Goal: Task Accomplishment & Management: Manage account settings

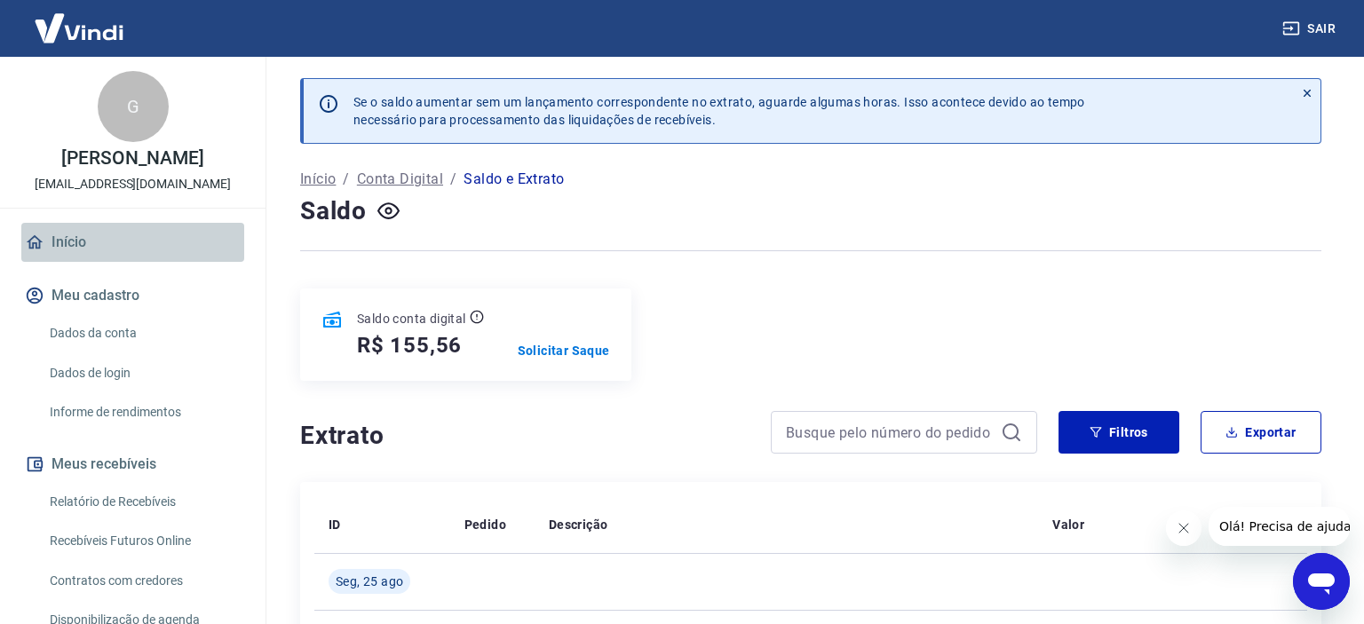
click at [80, 252] on link "Início" at bounding box center [132, 242] width 223 height 39
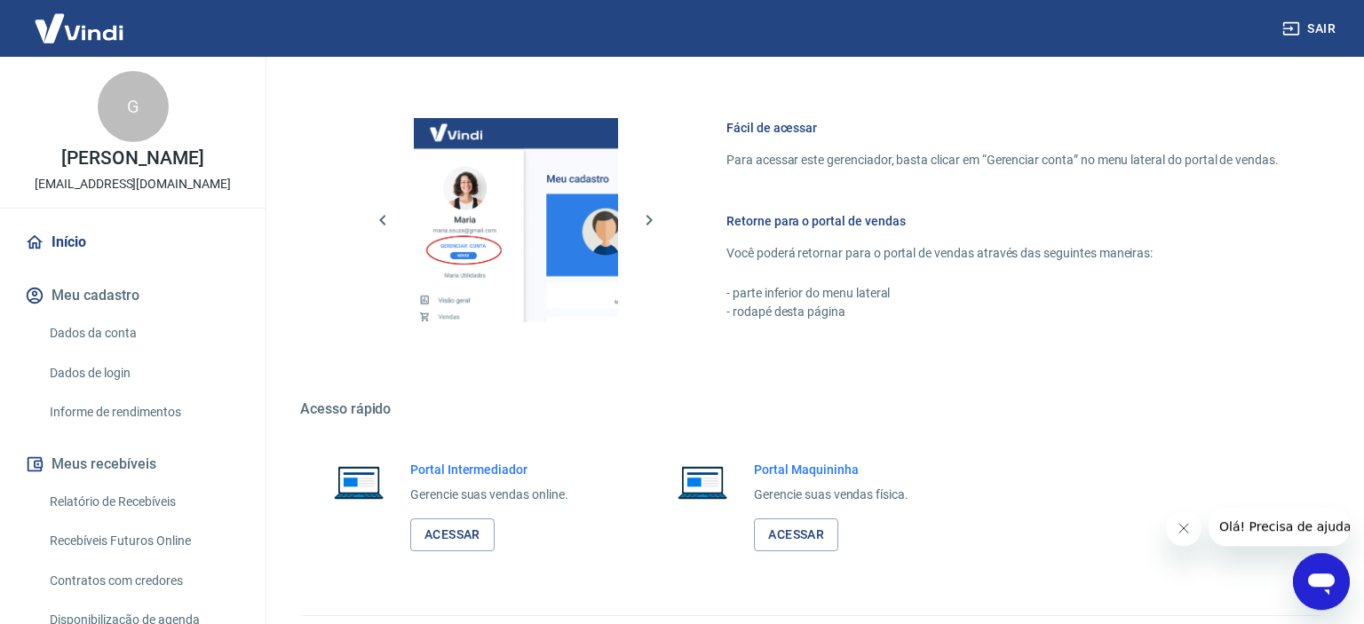
scroll to position [890, 0]
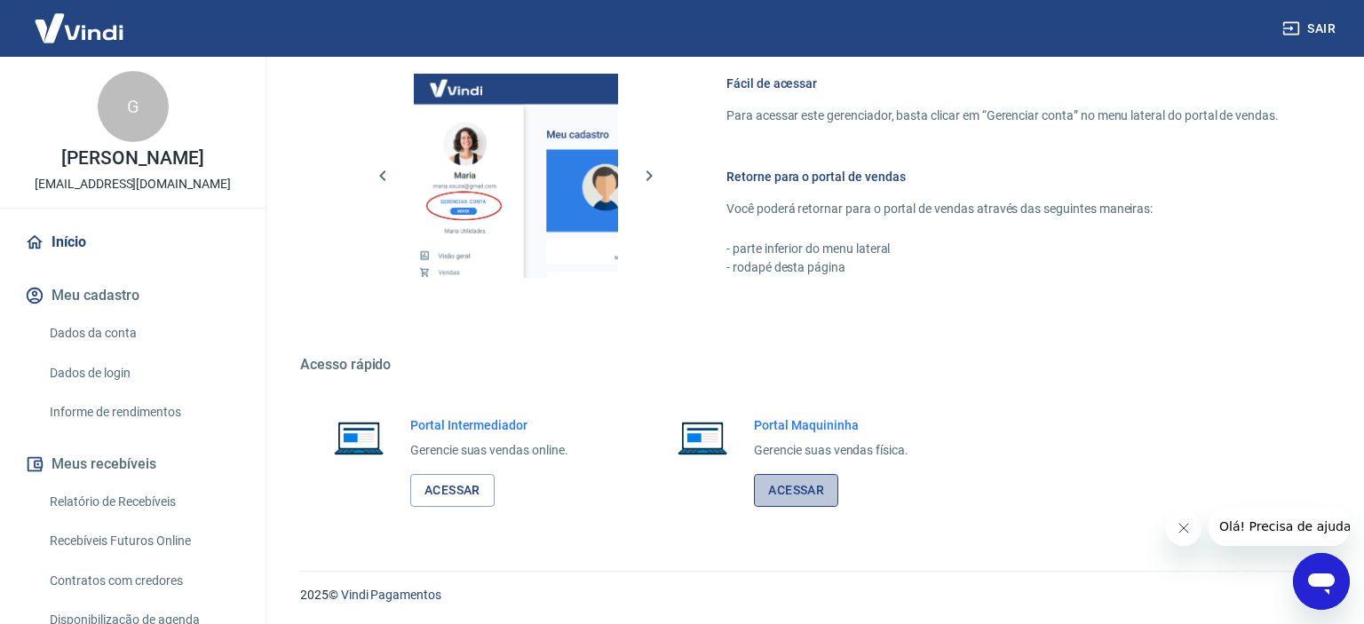
click at [797, 483] on link "Acessar" at bounding box center [796, 490] width 84 height 33
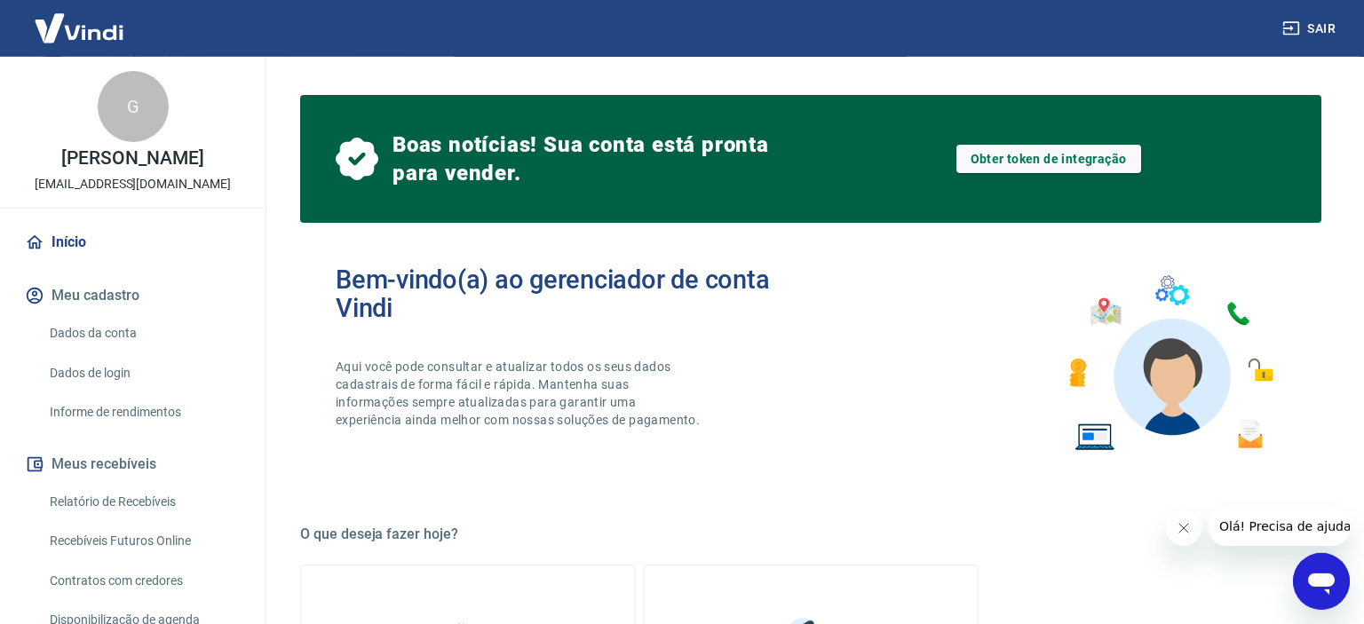
scroll to position [0, 0]
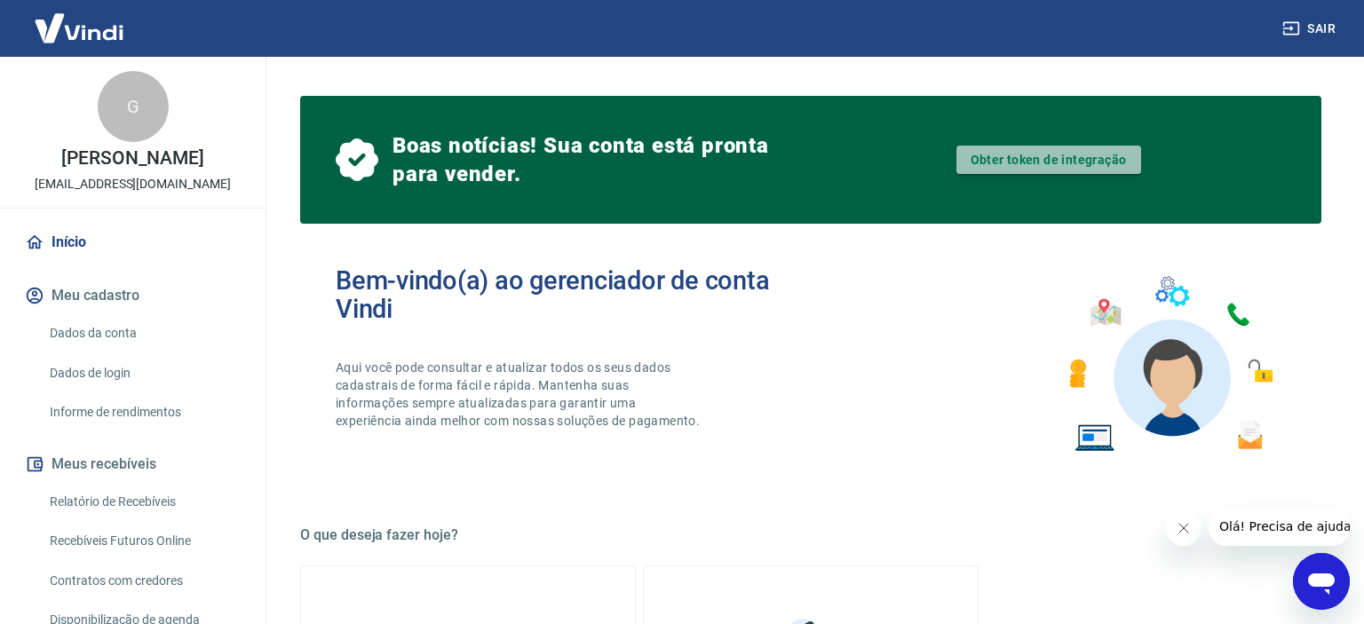
click at [1052, 159] on link "Obter token de integração" at bounding box center [1049, 160] width 185 height 28
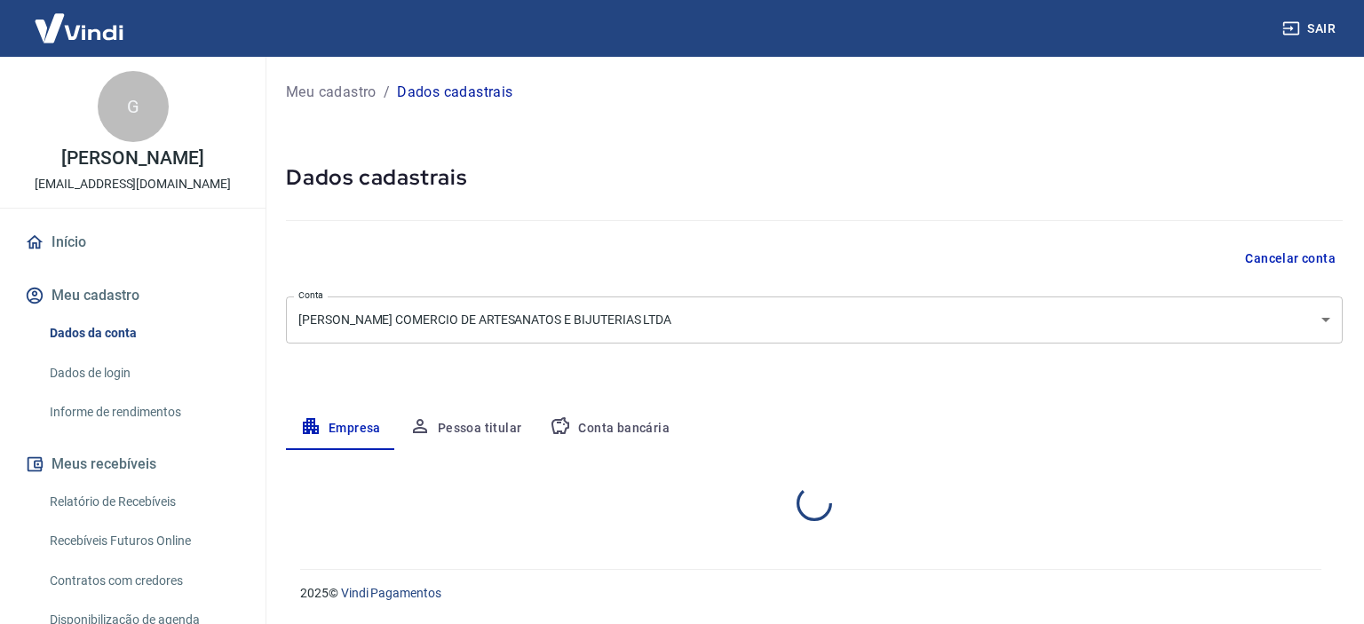
select select "SP"
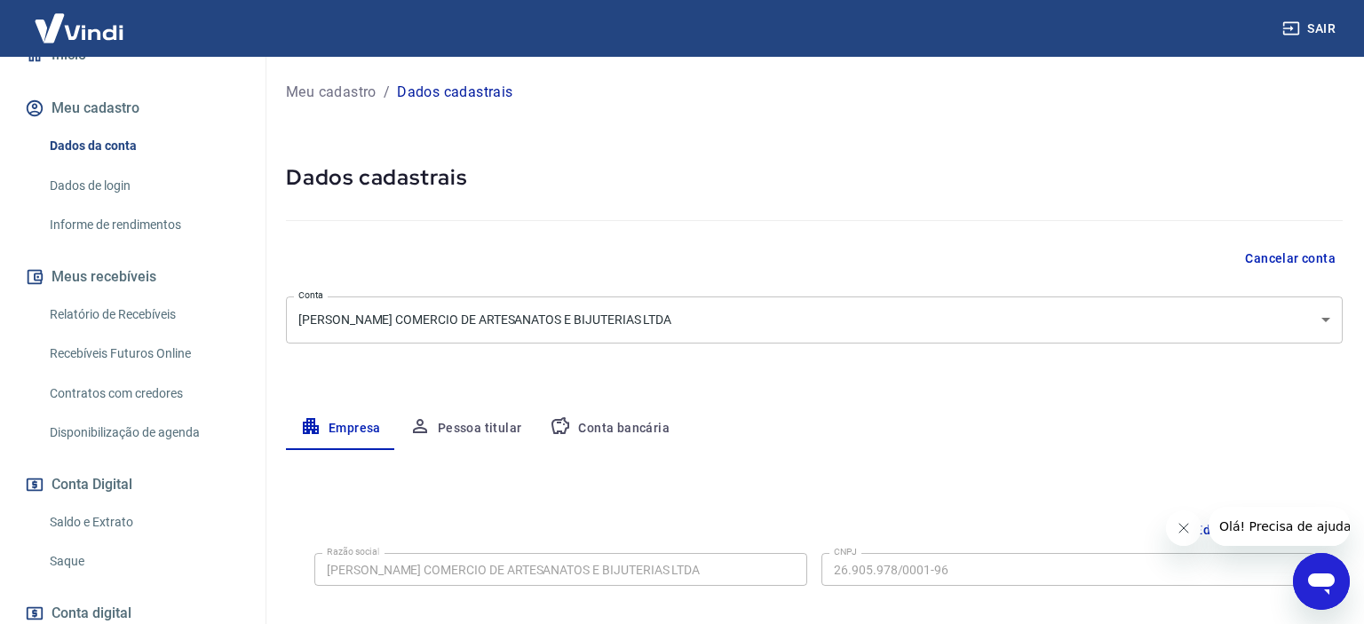
scroll to position [375, 0]
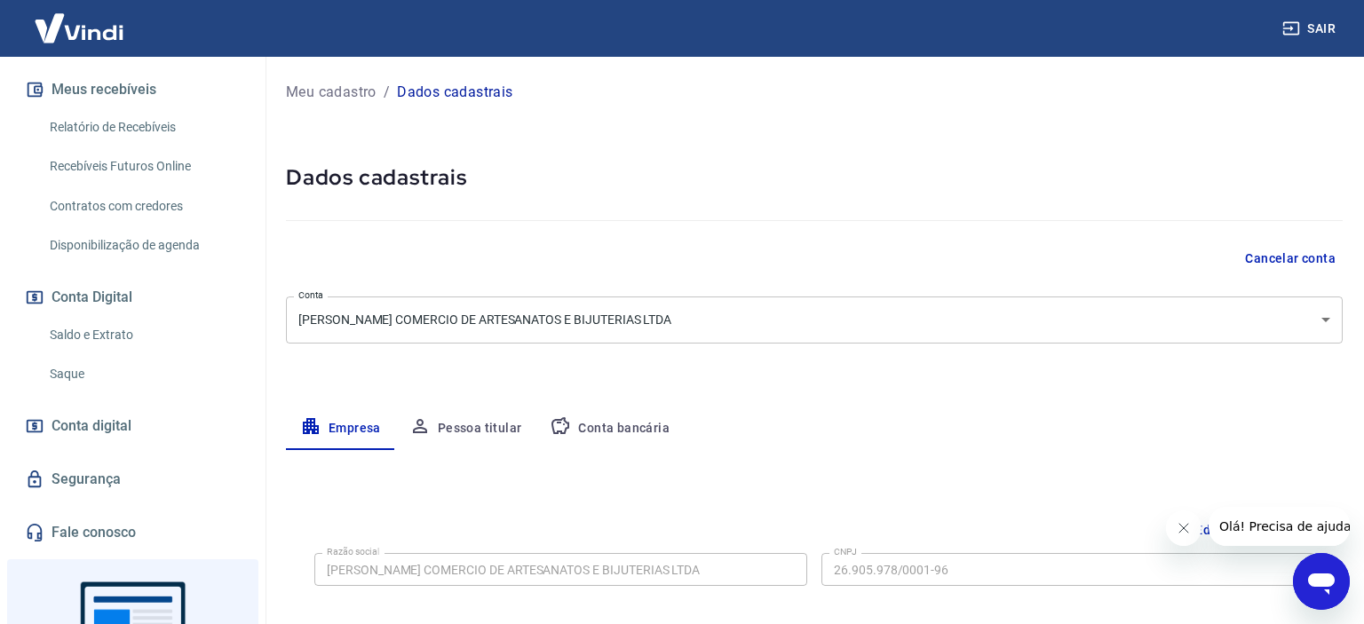
click at [87, 426] on span "Conta digital" at bounding box center [92, 426] width 80 height 25
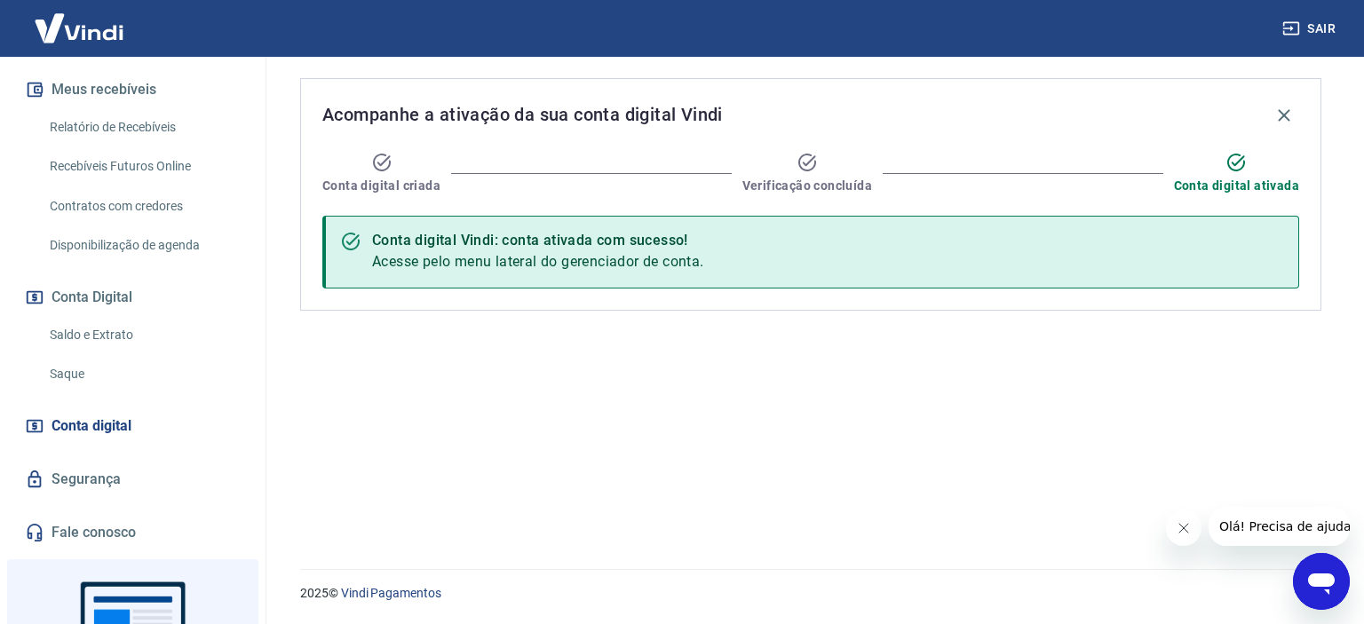
click at [592, 263] on span "Acesse pelo menu lateral do gerenciador de conta." at bounding box center [538, 261] width 332 height 17
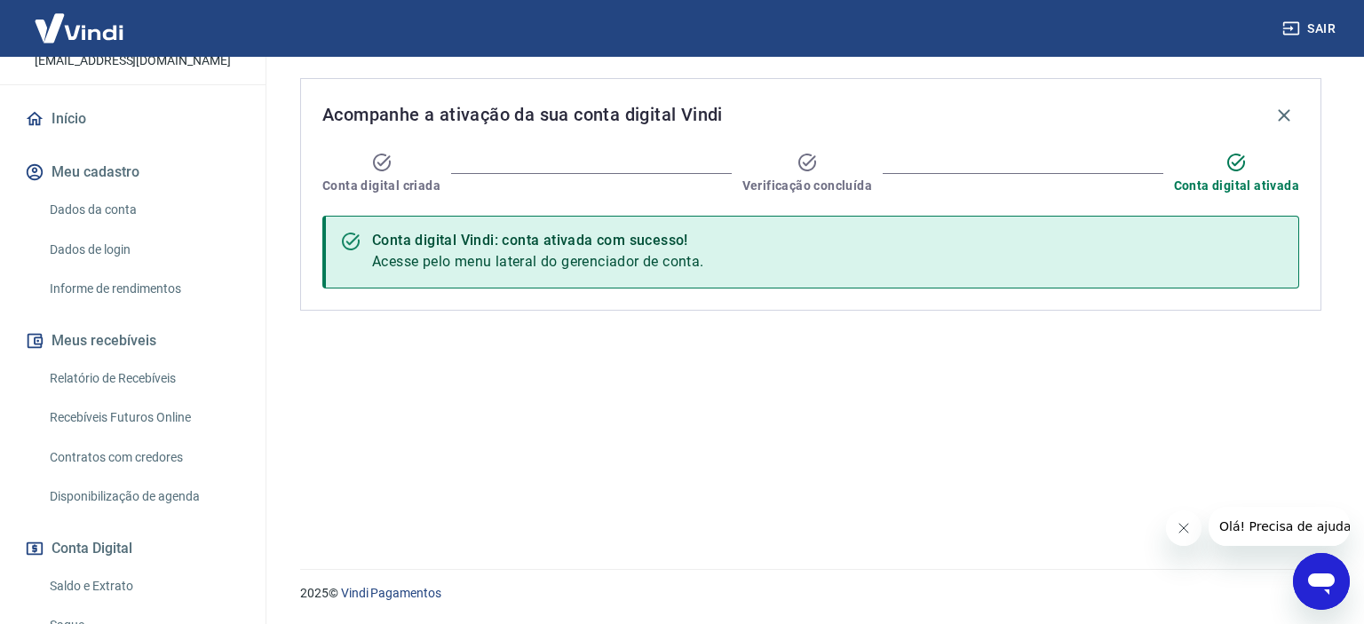
scroll to position [148, 0]
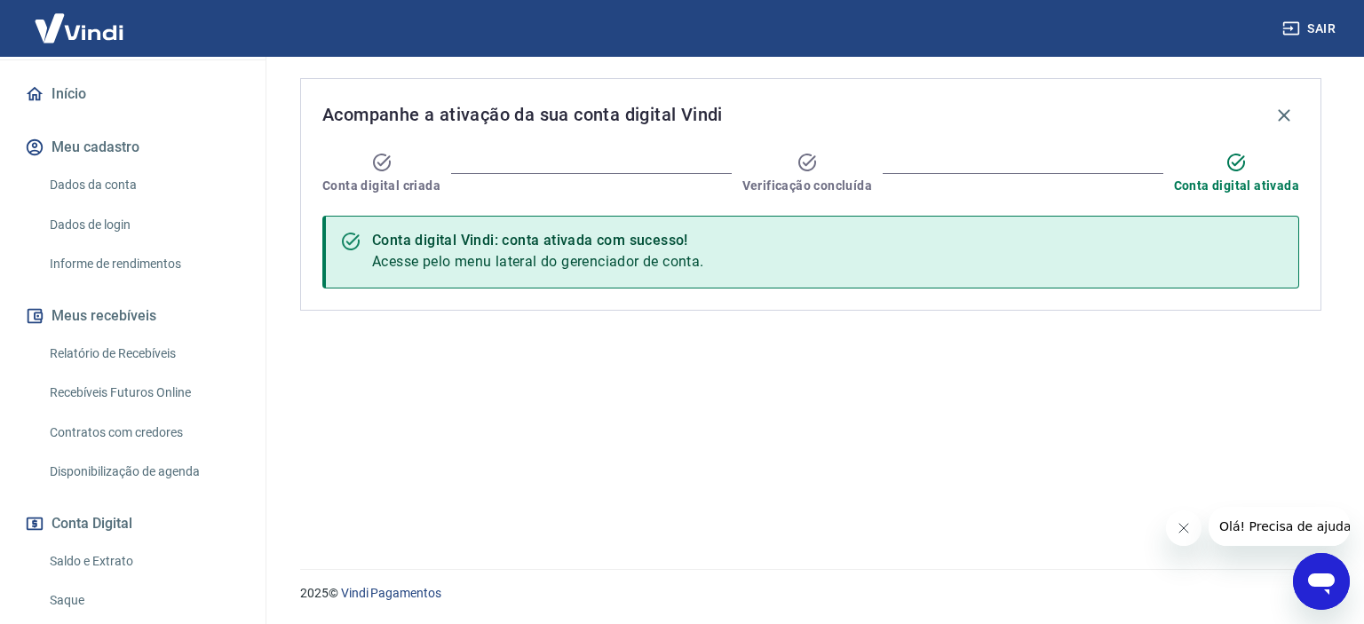
click at [1236, 184] on span "Conta digital ativada" at bounding box center [1236, 186] width 125 height 18
click at [1285, 110] on icon "button" at bounding box center [1284, 115] width 21 height 21
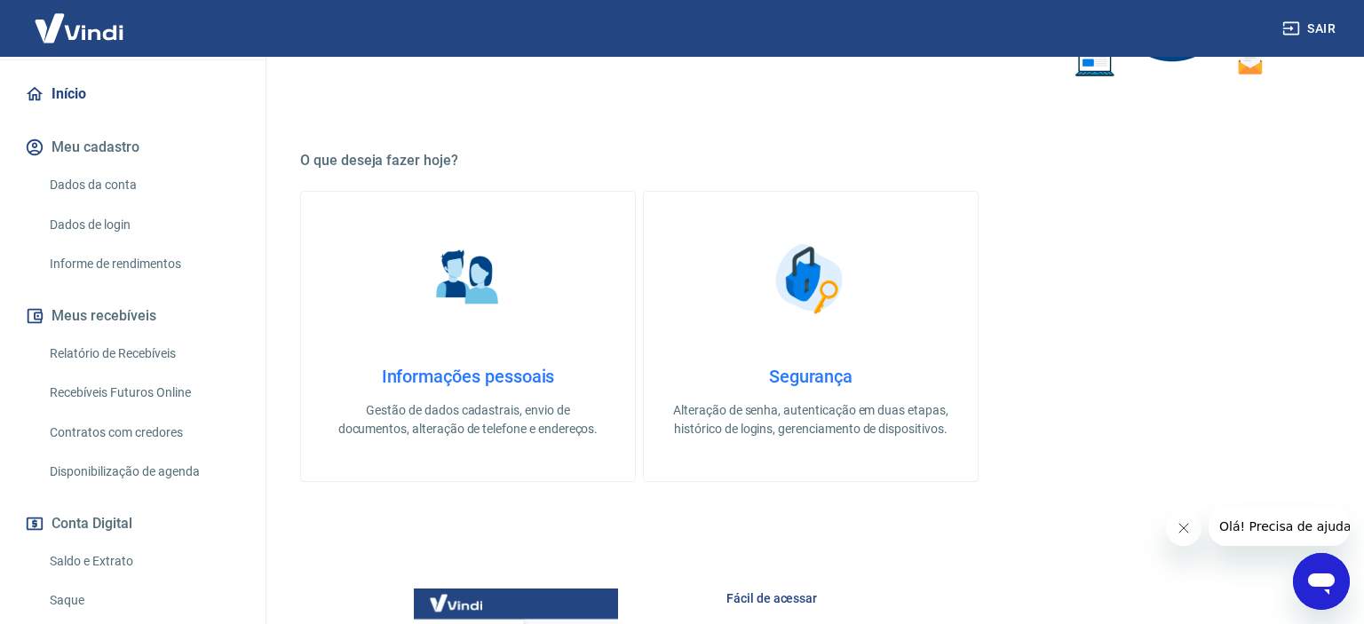
scroll to position [469, 0]
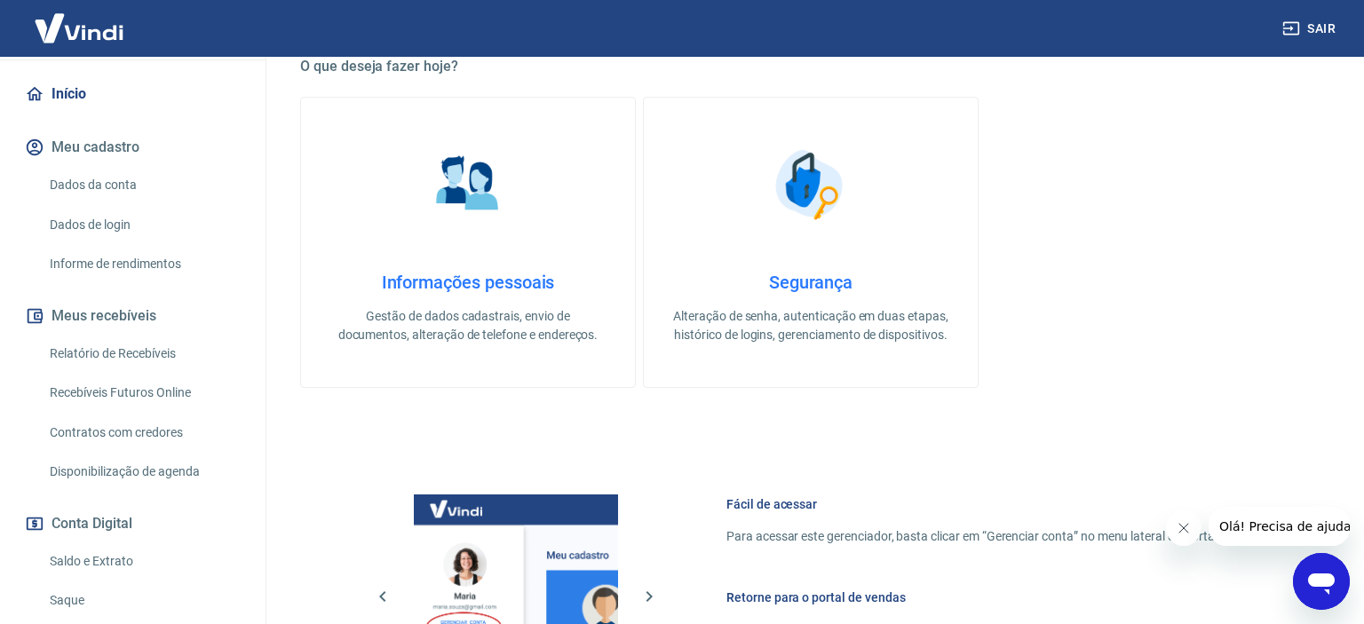
click at [494, 338] on p "Gestão de dados cadastrais, envio de documentos, alteração de telefone e endere…" at bounding box center [468, 325] width 277 height 37
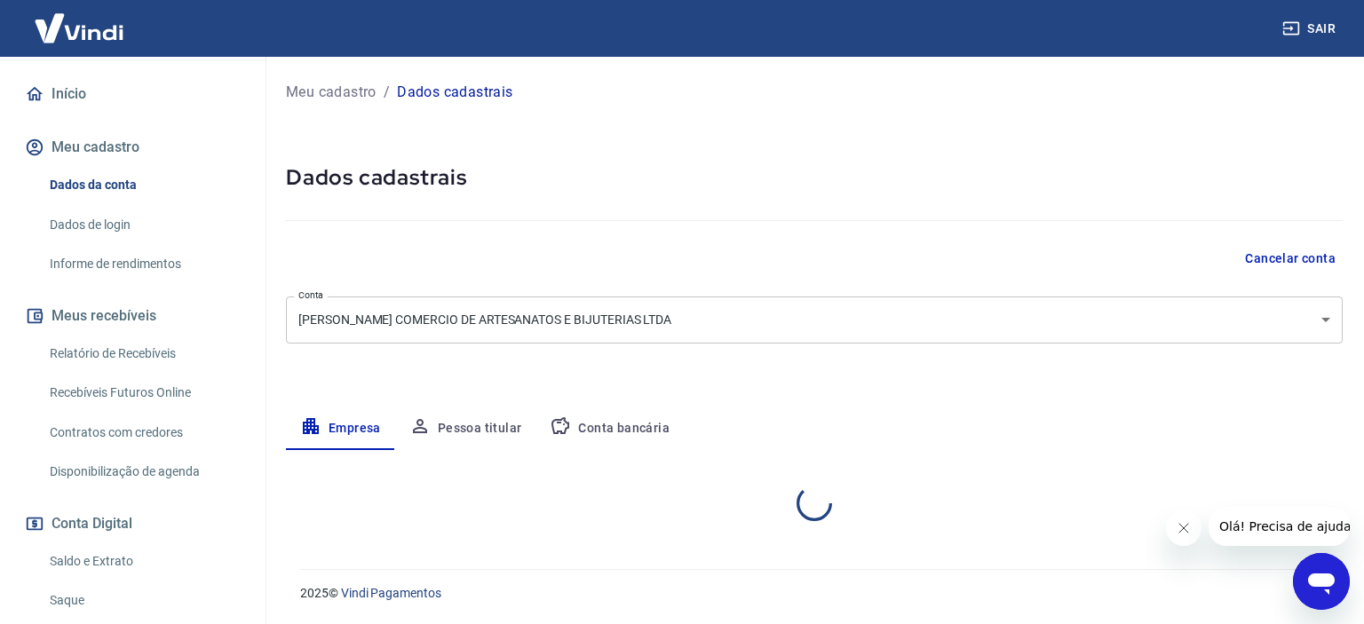
select select "SP"
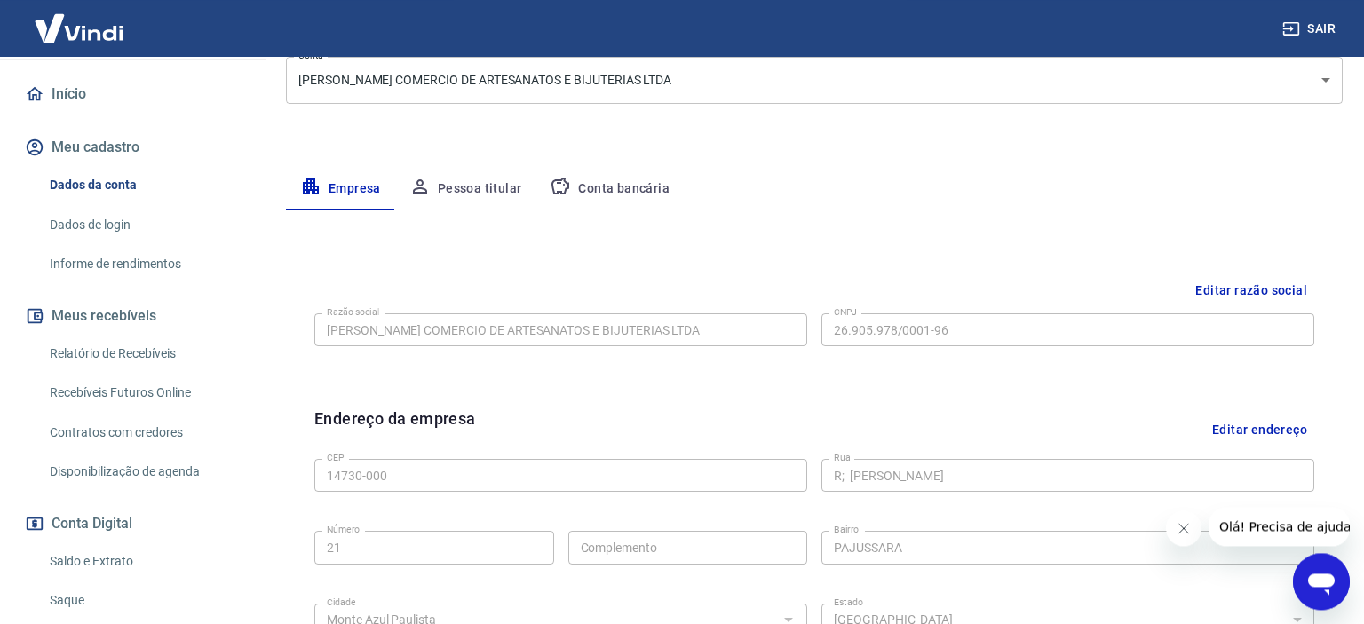
scroll to position [281, 0]
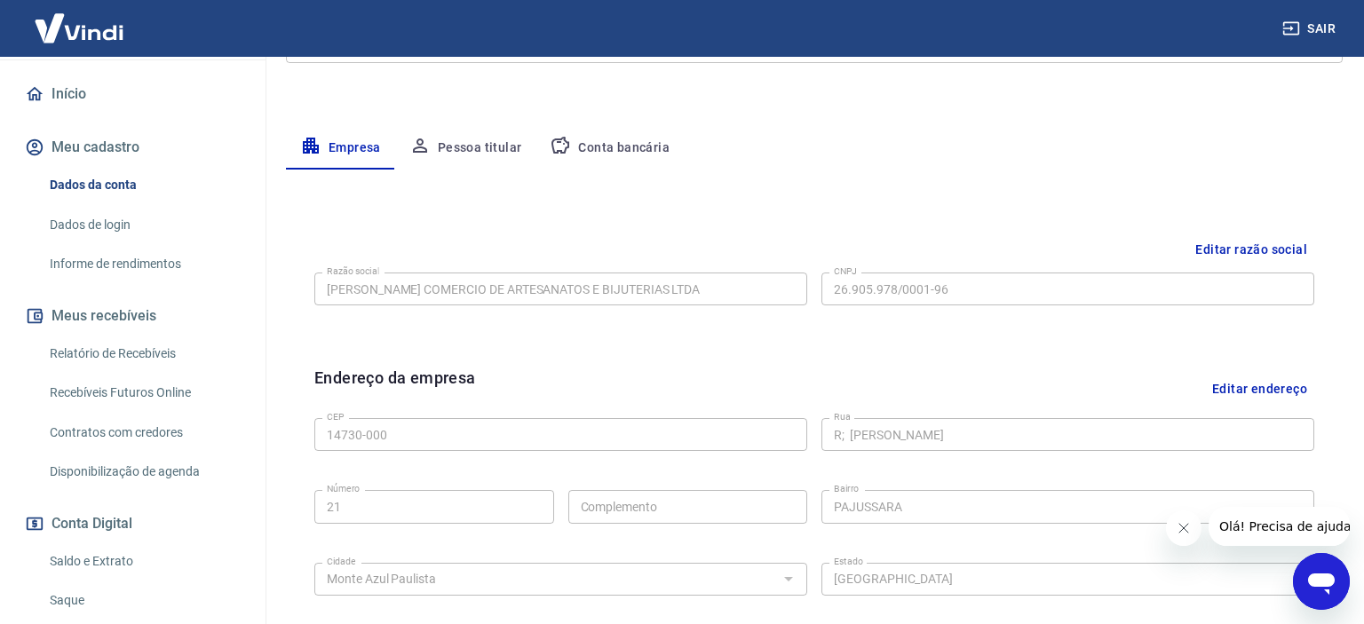
click at [510, 147] on button "Pessoa titular" at bounding box center [465, 148] width 141 height 43
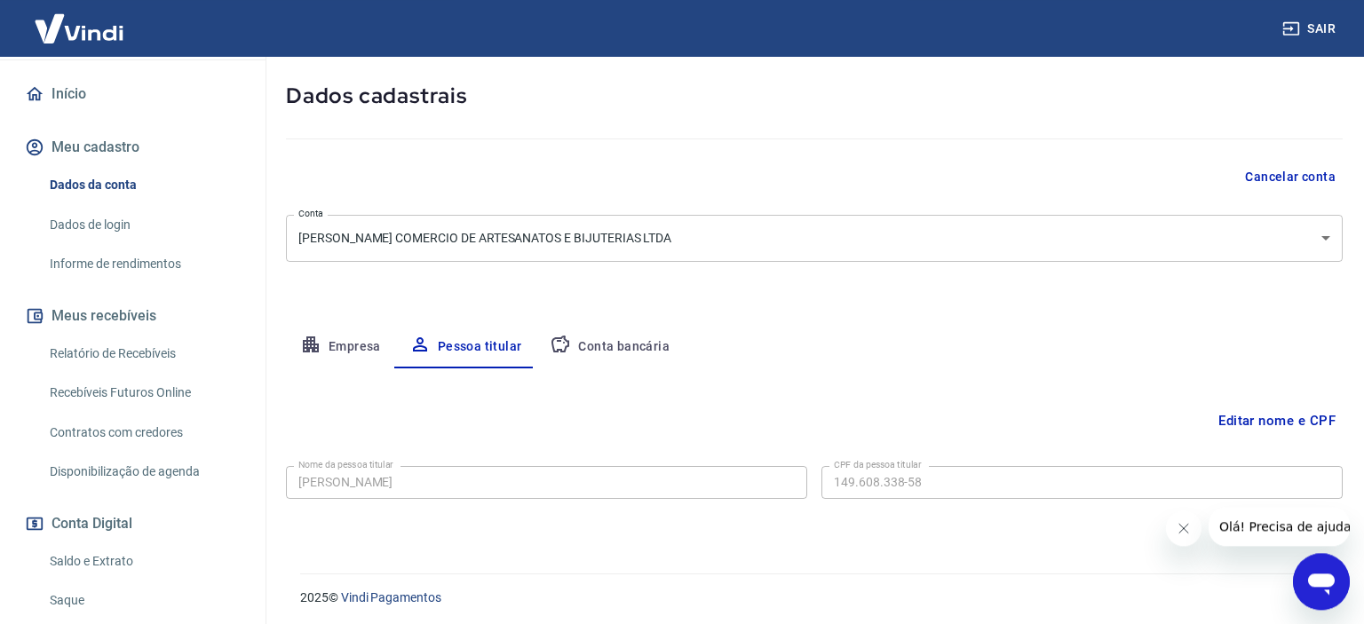
scroll to position [85, 0]
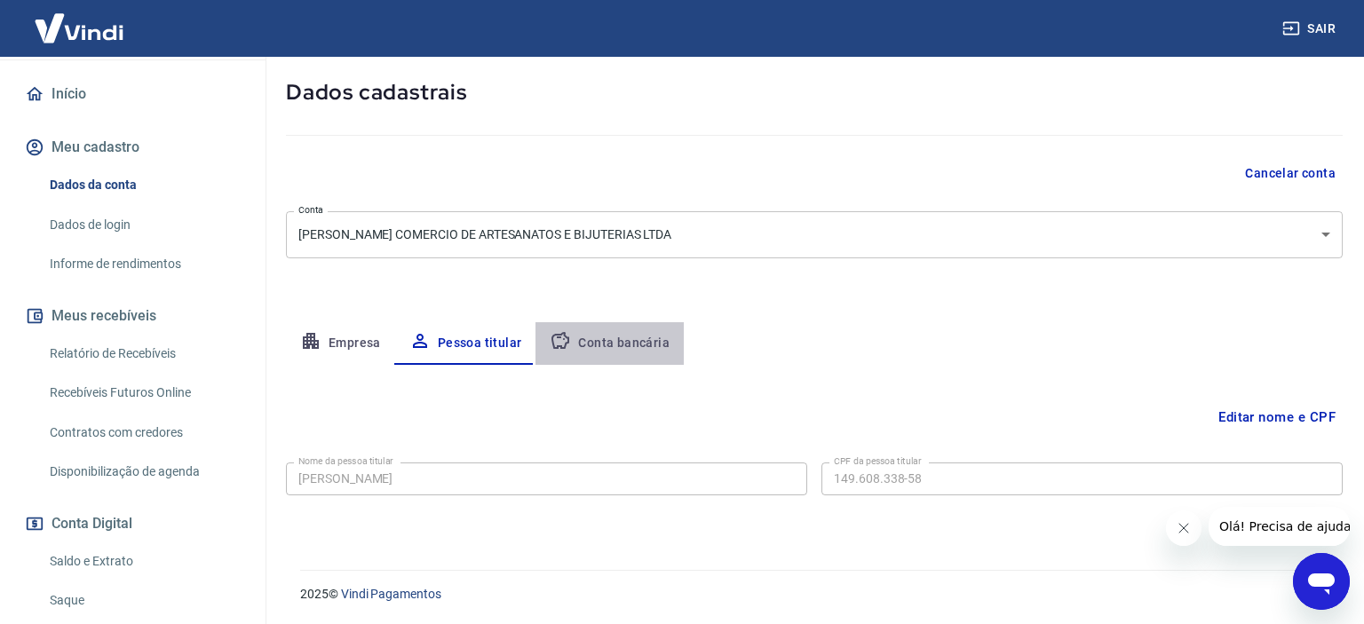
click at [638, 339] on button "Conta bancária" at bounding box center [610, 343] width 148 height 43
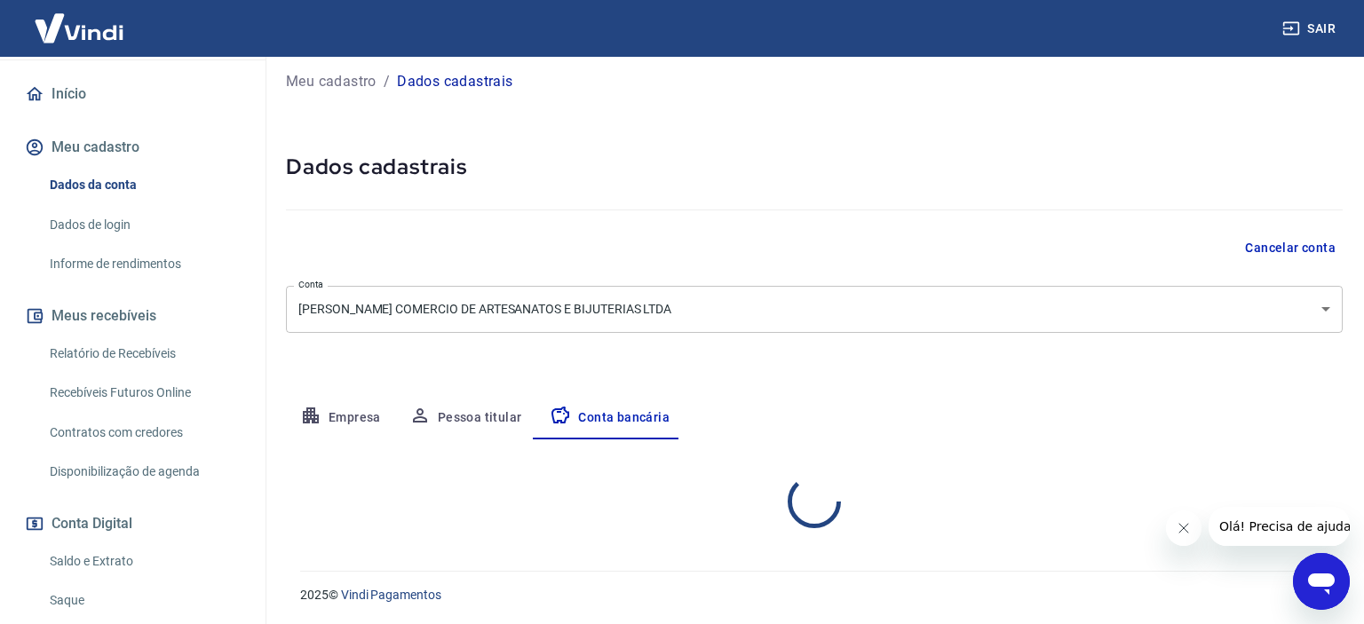
select select "1"
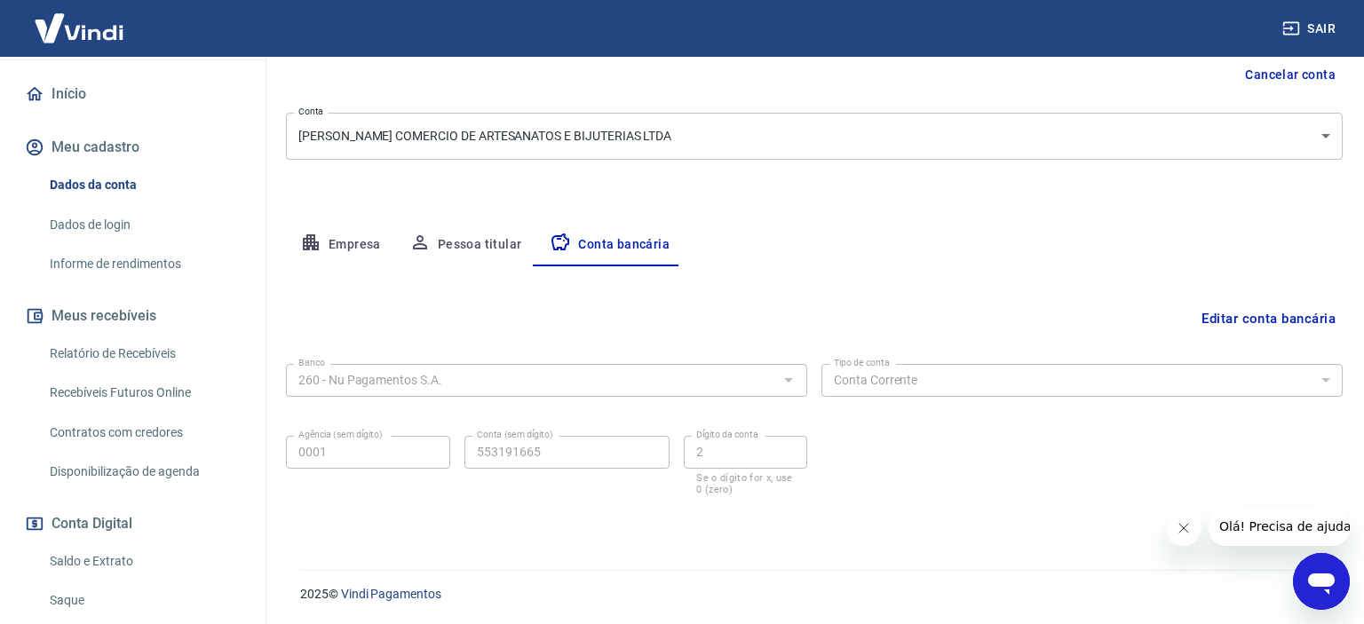
scroll to position [0, 0]
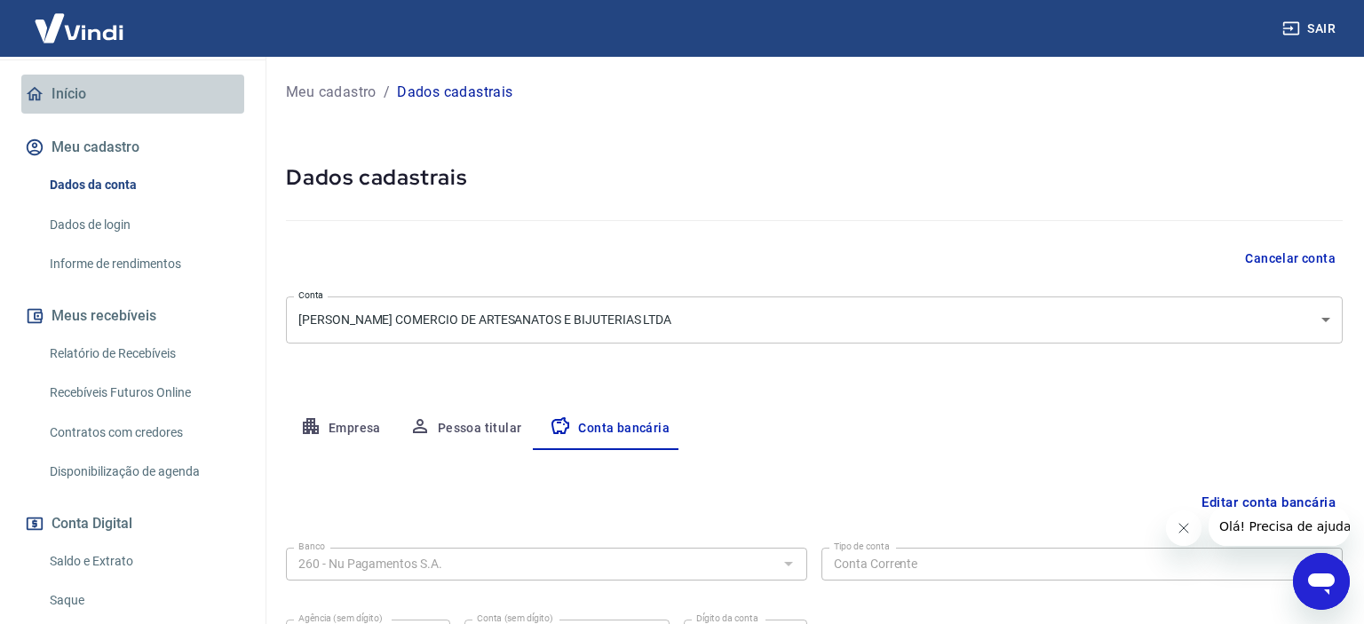
click at [69, 85] on link "Início" at bounding box center [132, 94] width 223 height 39
